Goal: Find specific page/section: Find specific page/section

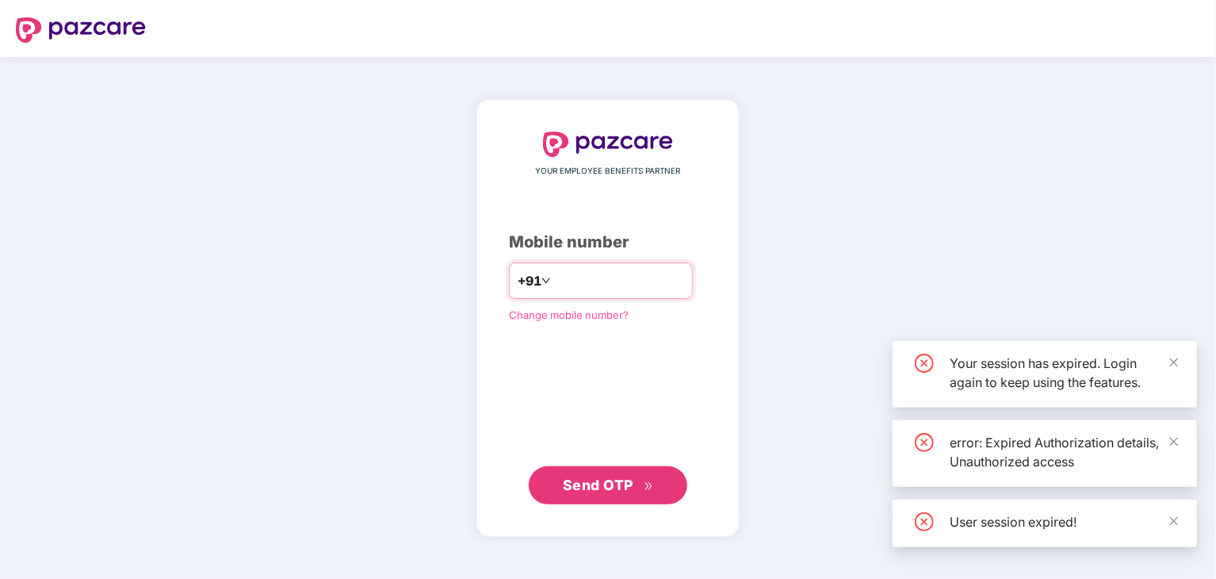
click at [560, 284] on input "number" at bounding box center [619, 280] width 130 height 25
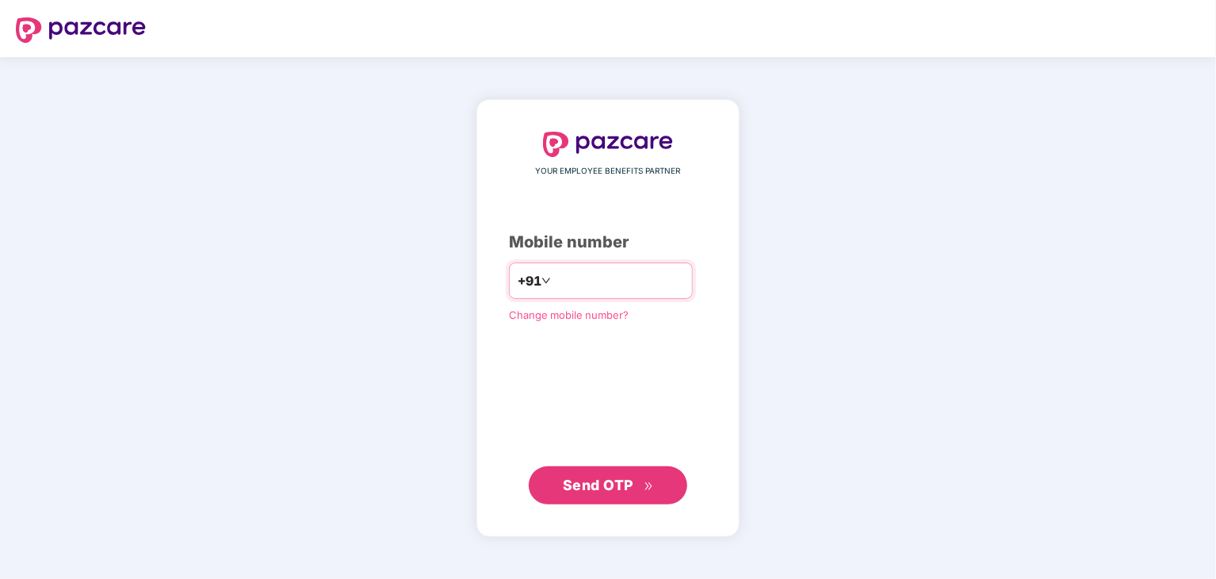
type input "**********"
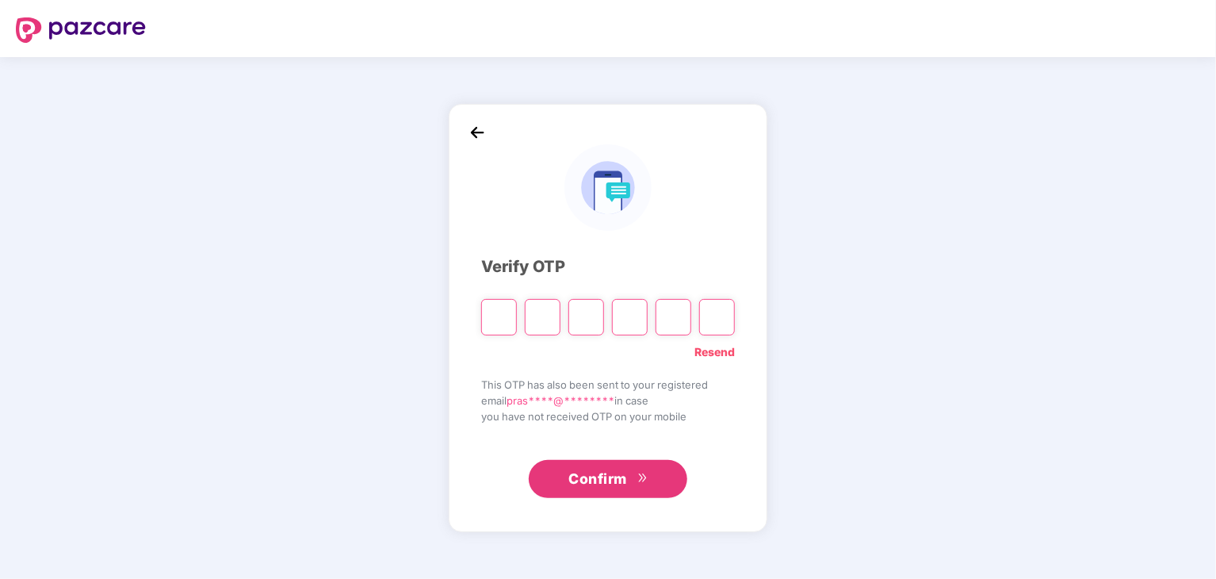
paste input "*"
type input "*"
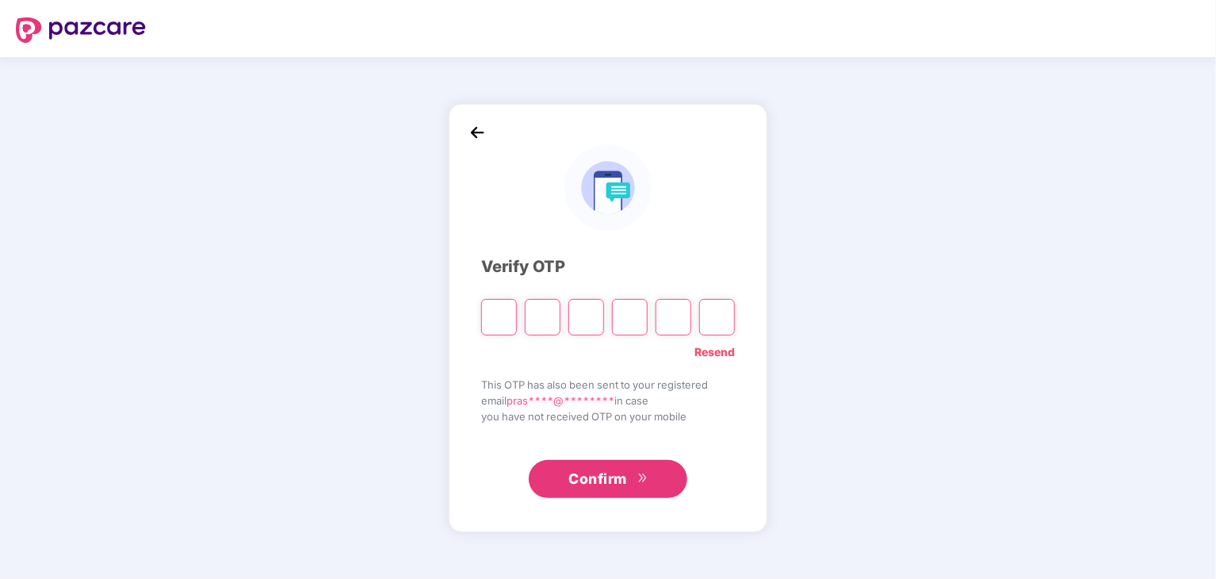
type input "*"
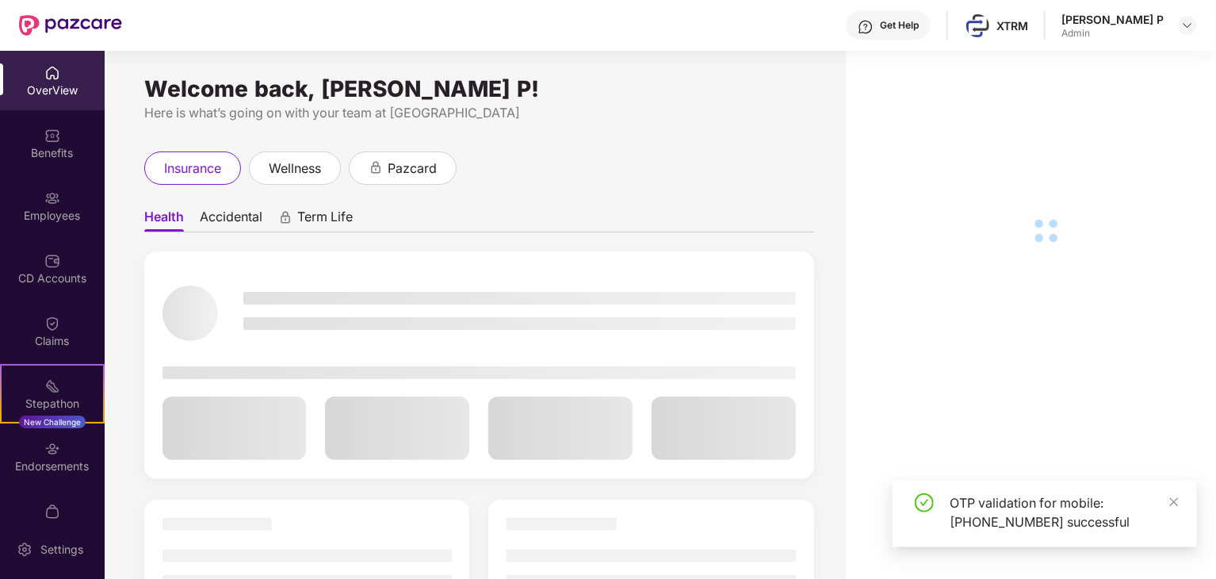
click at [44, 193] on img at bounding box center [52, 198] width 16 height 16
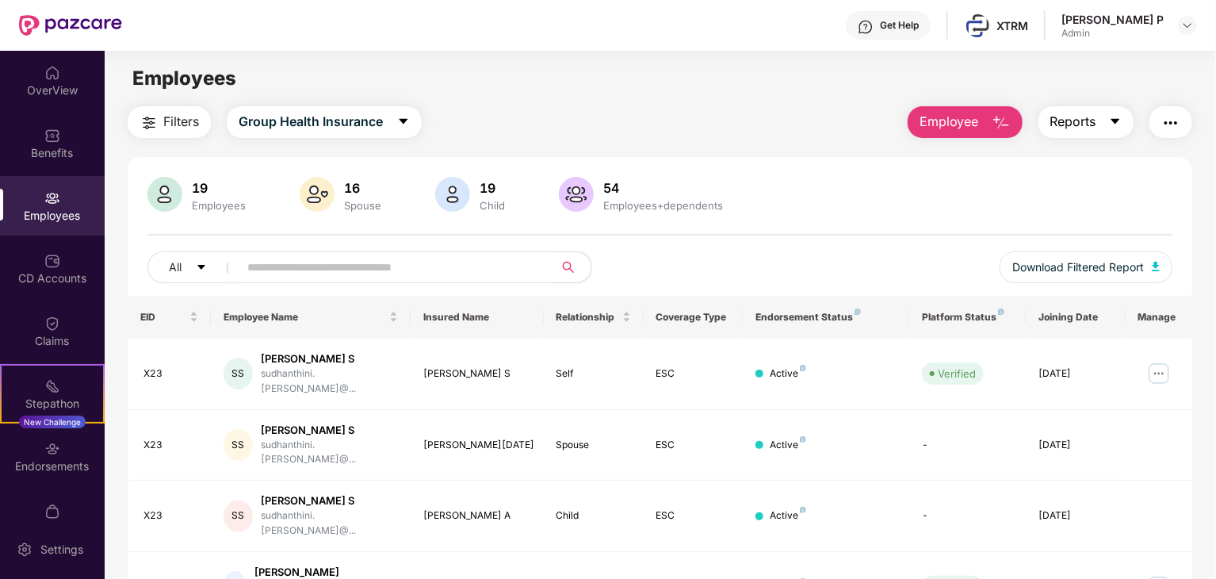
click at [1099, 117] on button "Reports" at bounding box center [1085, 122] width 95 height 32
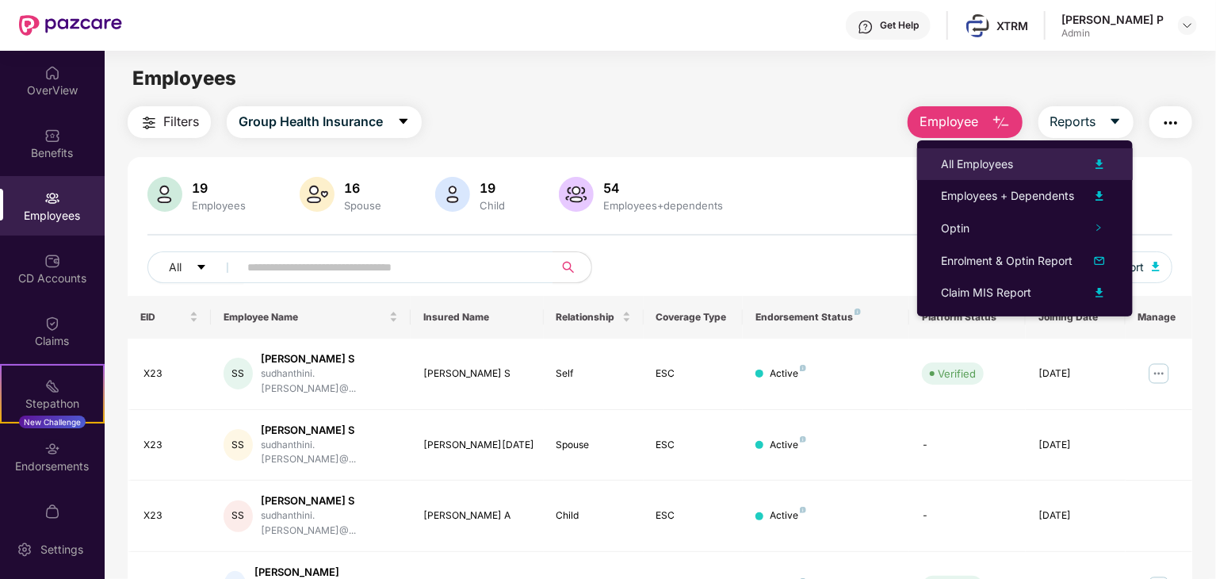
click at [1011, 162] on div "All Employees" at bounding box center [977, 163] width 72 height 17
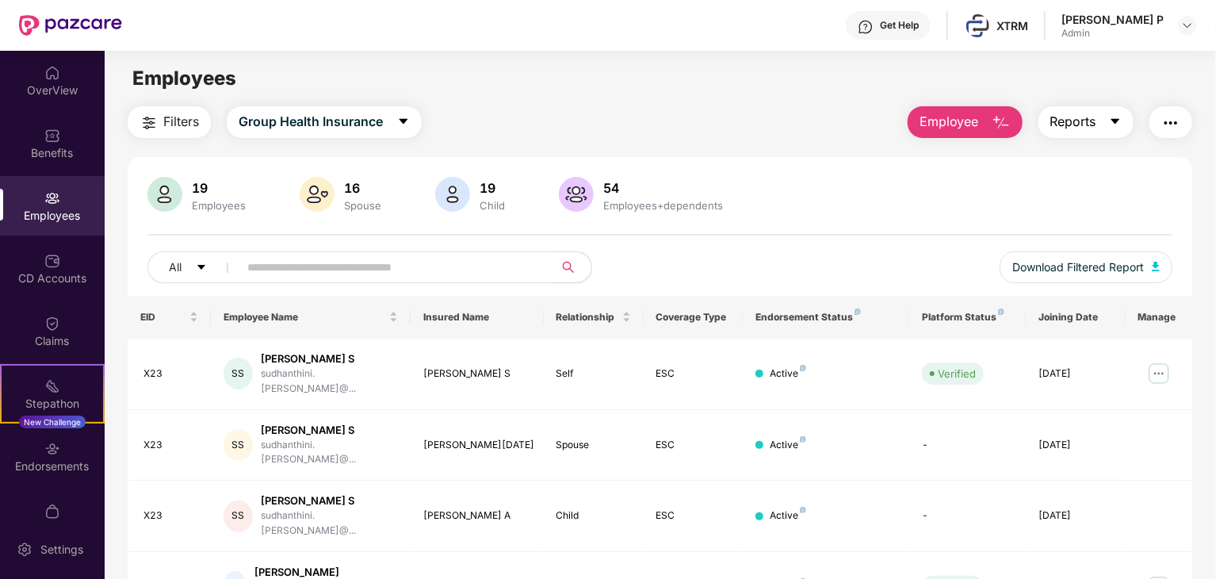
click at [1101, 125] on button "Reports" at bounding box center [1085, 122] width 95 height 32
click at [1175, 118] on img "button" at bounding box center [1170, 122] width 19 height 19
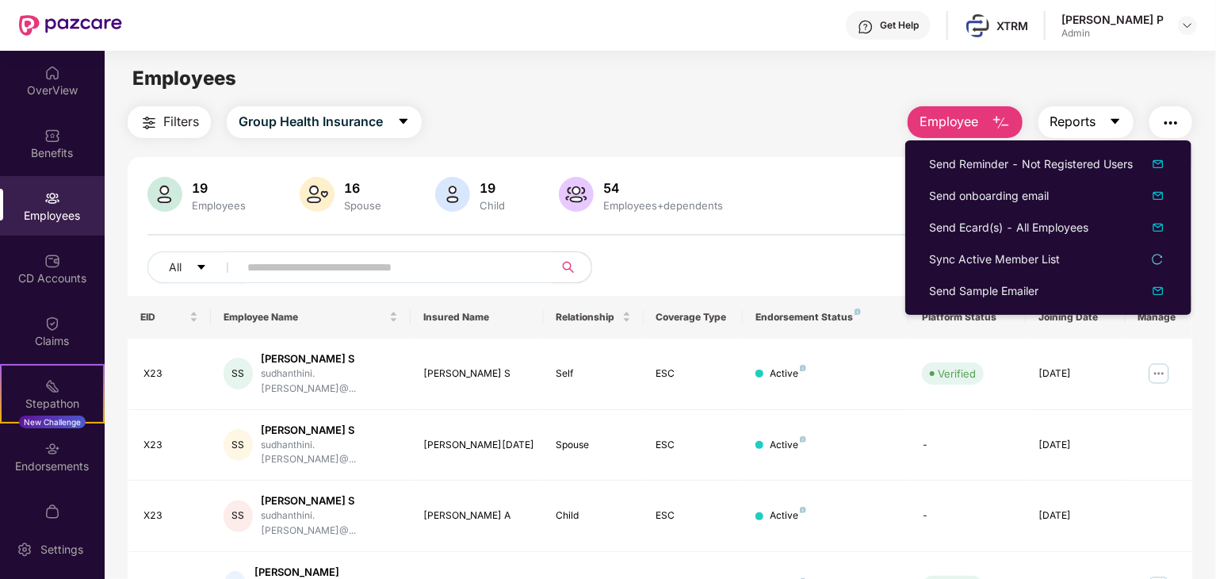
click at [1092, 124] on span "Reports" at bounding box center [1073, 122] width 46 height 20
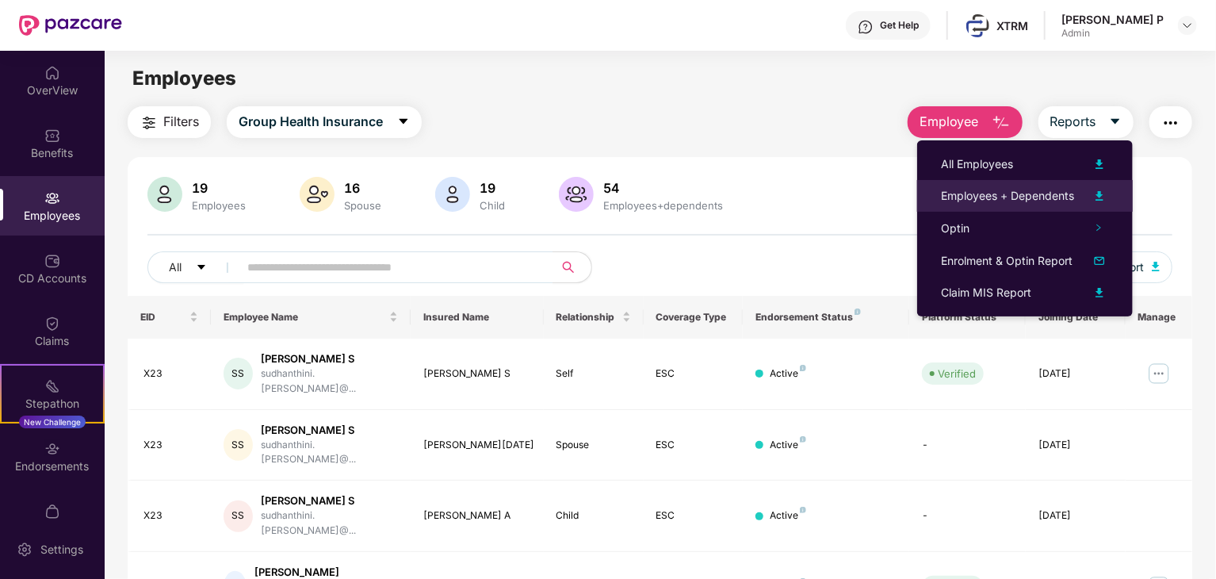
click at [973, 192] on div "Employees + Dependents" at bounding box center [1007, 195] width 133 height 17
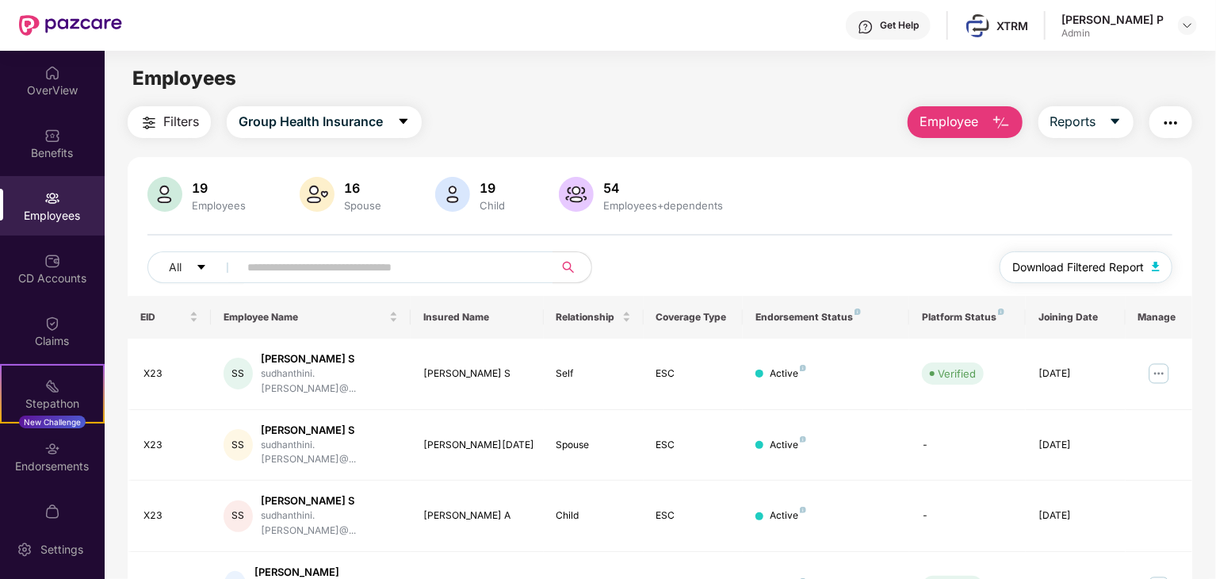
click at [1152, 267] on img "button" at bounding box center [1156, 267] width 8 height 10
click at [1171, 120] on img "button" at bounding box center [1170, 122] width 19 height 19
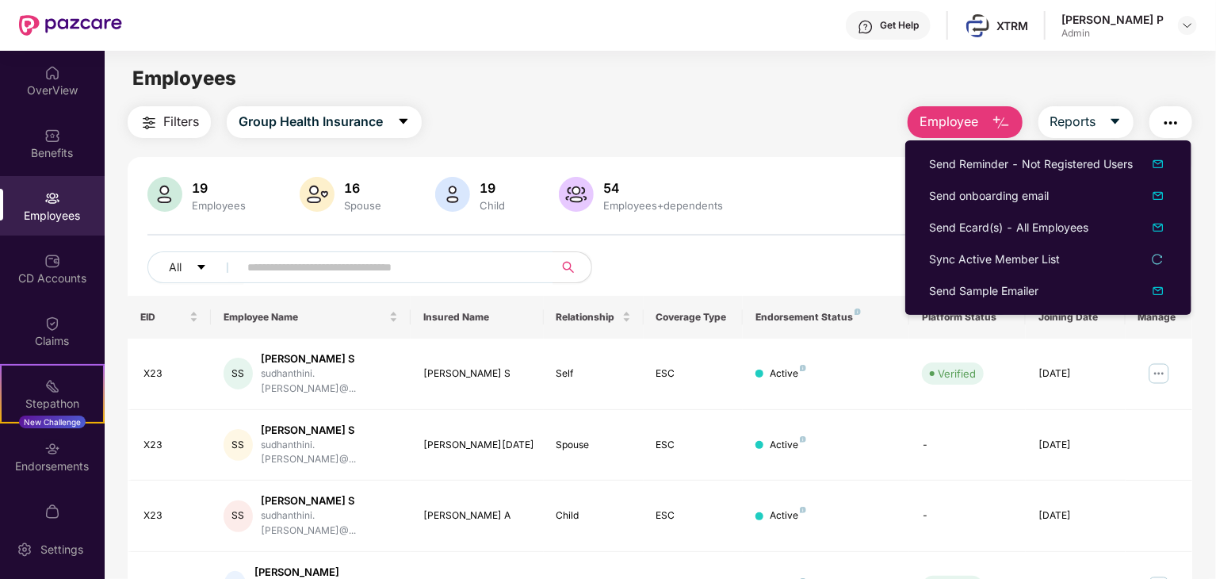
click at [995, 123] on img "button" at bounding box center [1001, 122] width 19 height 19
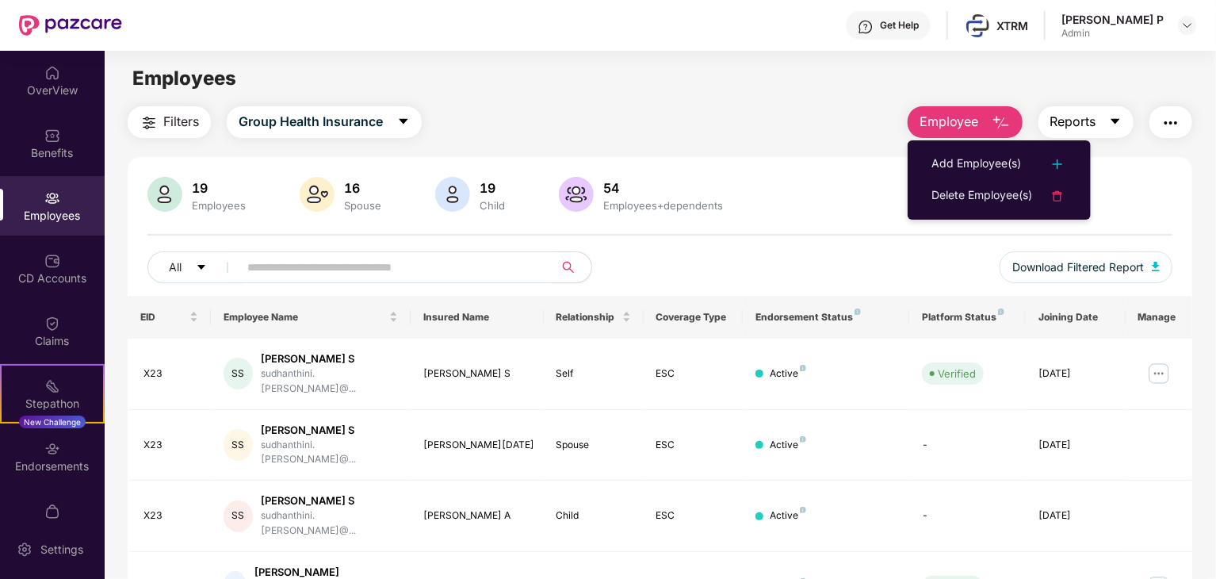
click at [1094, 115] on span "Reports" at bounding box center [1073, 122] width 46 height 20
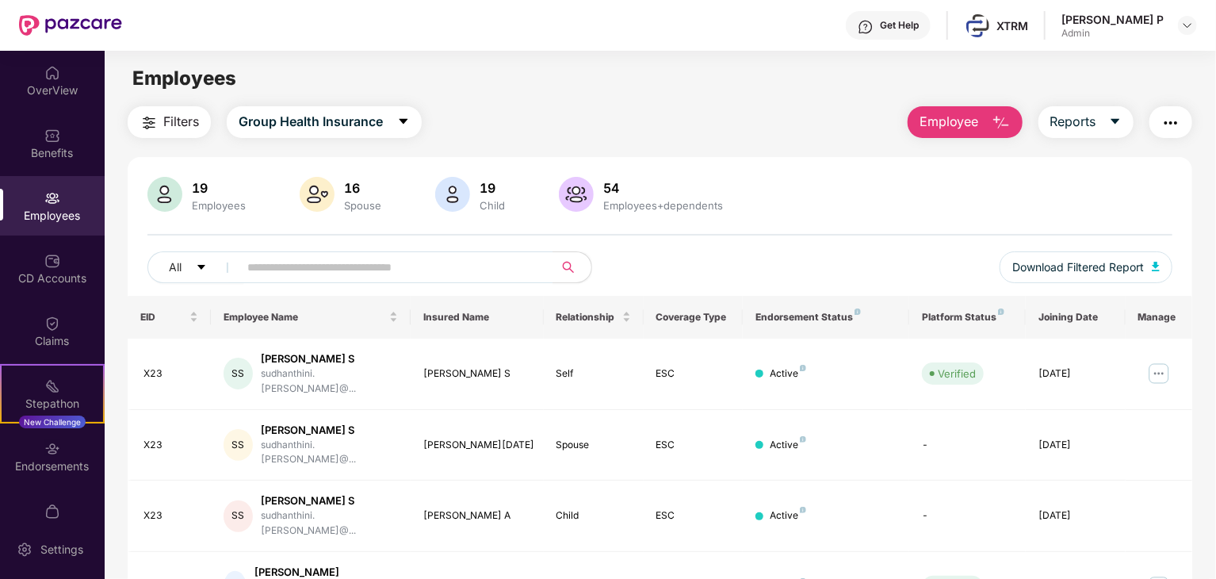
click at [782, 109] on div "Filters Group Health Insurance Employee Reports" at bounding box center [660, 122] width 1064 height 32
click at [364, 113] on span "Group Health Insurance" at bounding box center [311, 122] width 144 height 20
click at [583, 115] on div "Filters Group Health Insurance Employee Reports" at bounding box center [660, 122] width 1064 height 32
